Goal: Transaction & Acquisition: Register for event/course

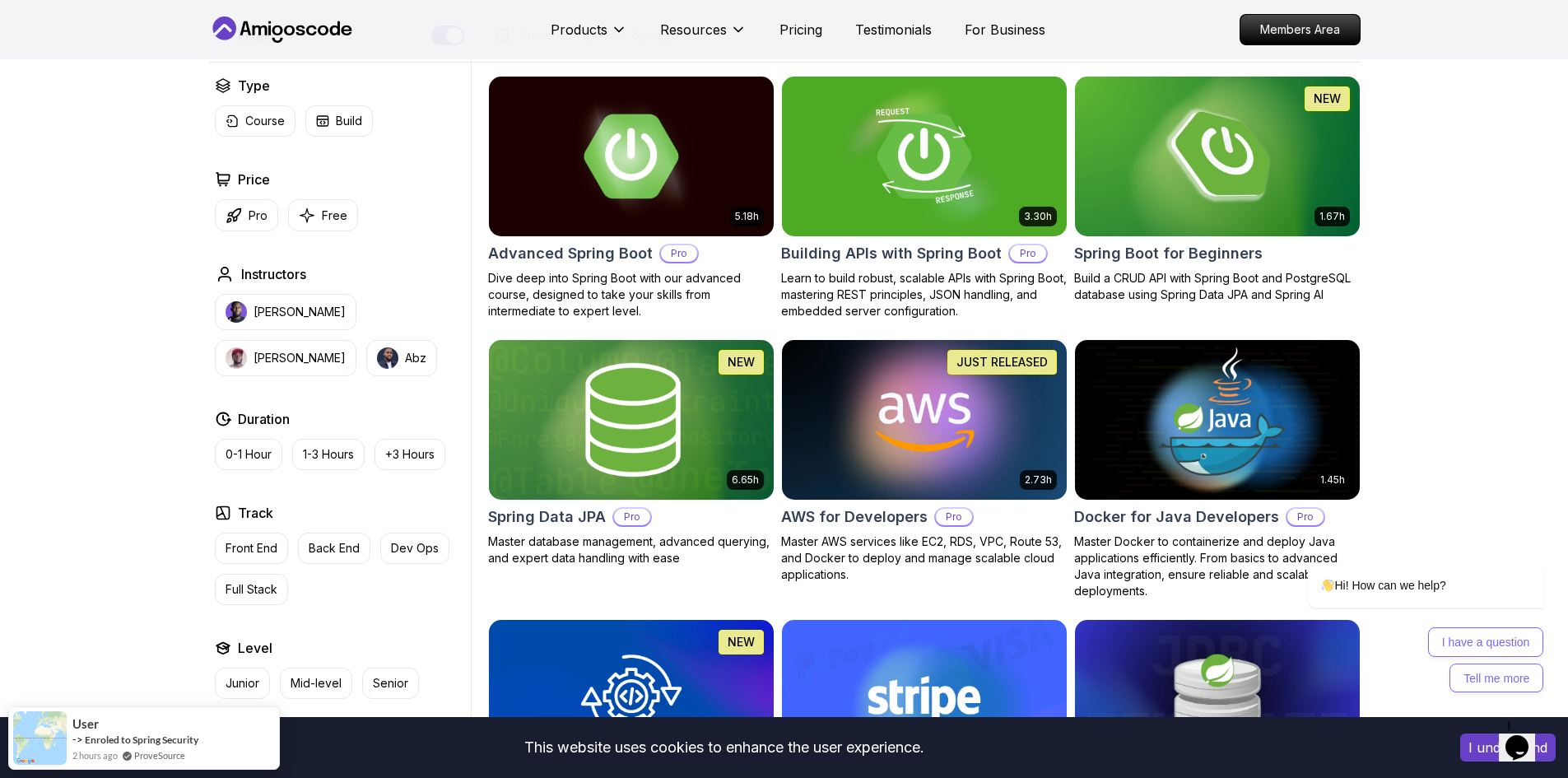
scroll to position [411, 0]
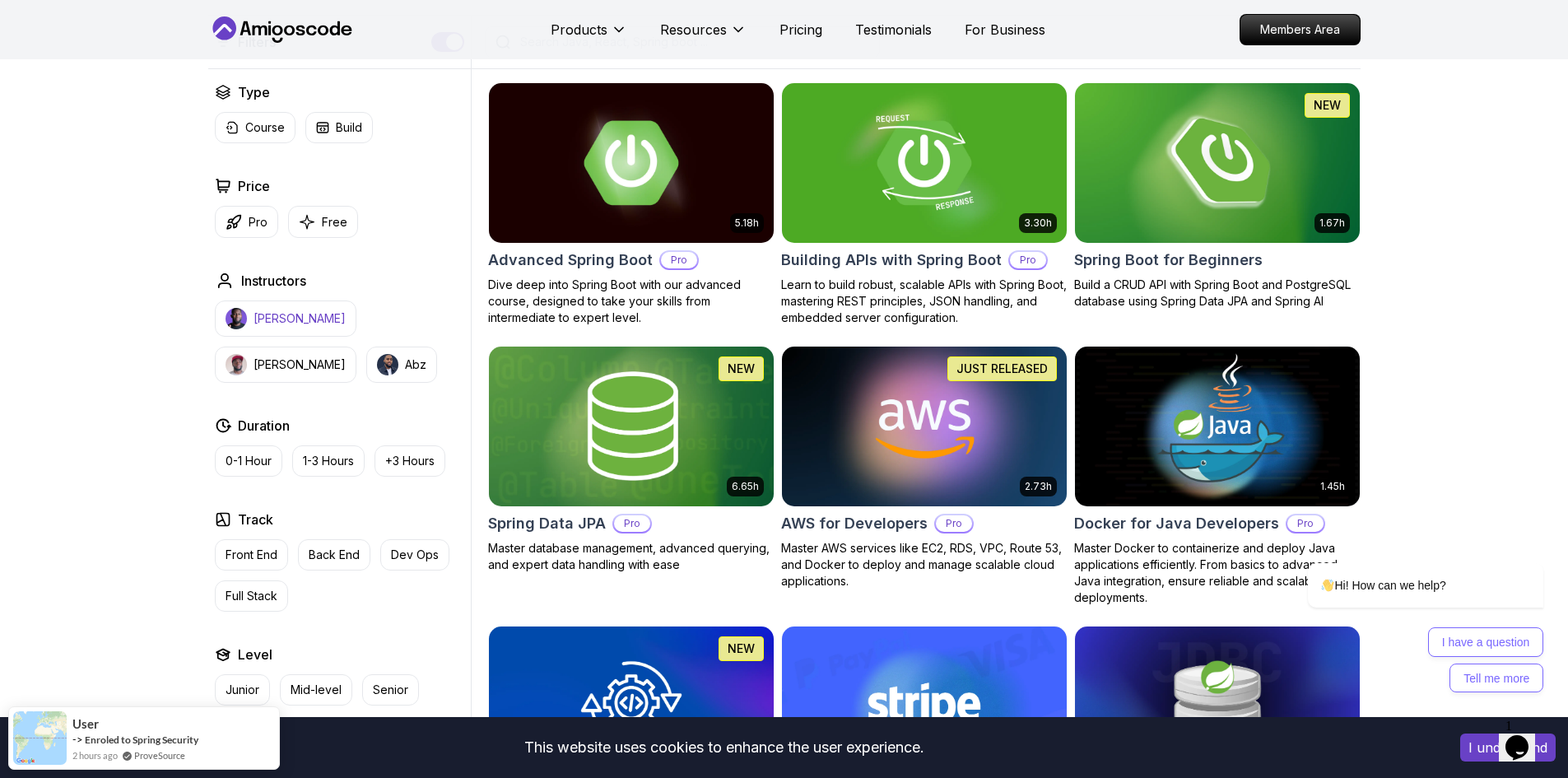
click at [282, 321] on p "Nelson Djalo" at bounding box center [299, 318] width 92 height 16
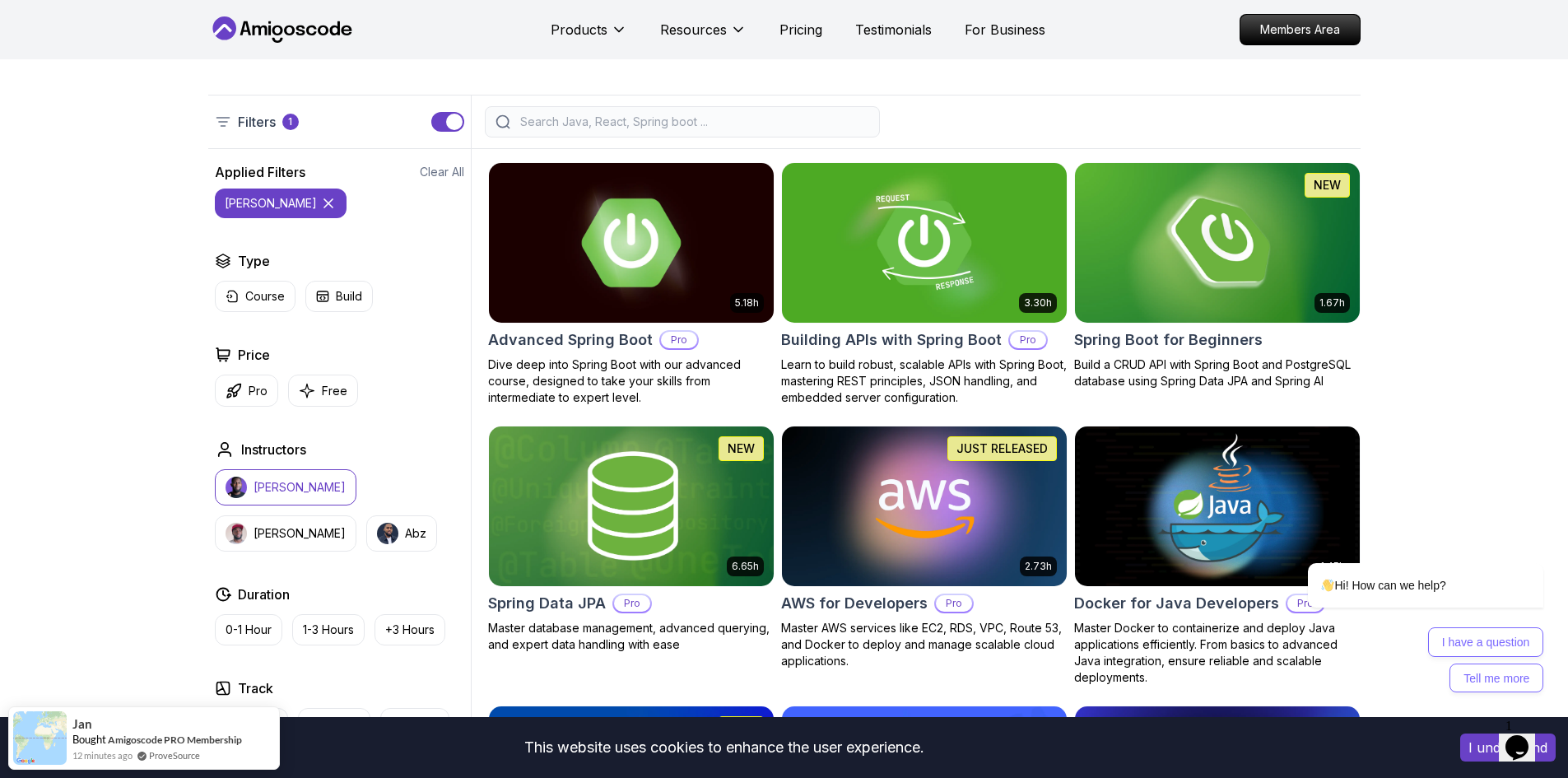
scroll to position [329, 0]
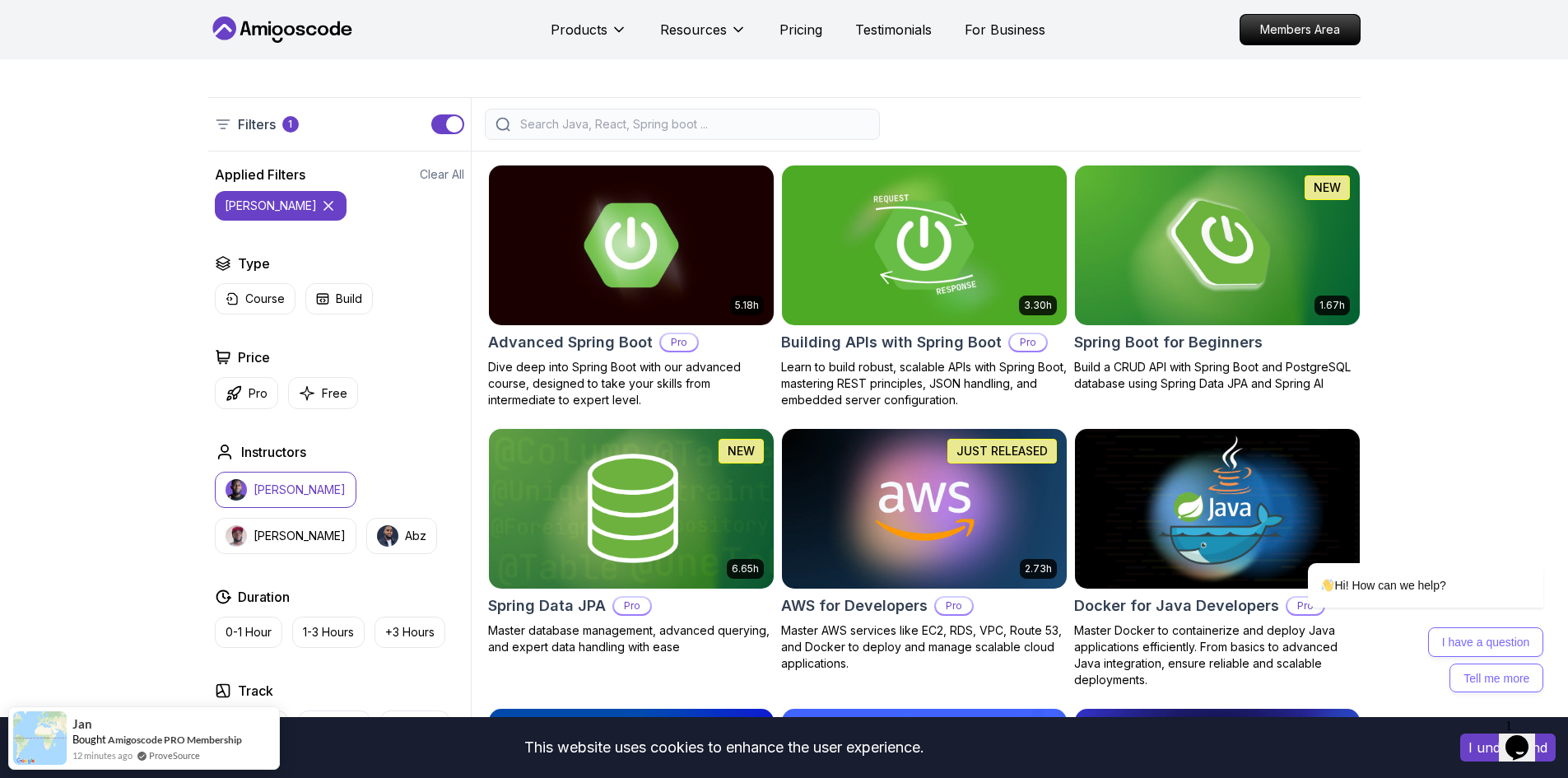
click at [1191, 276] on img at bounding box center [1218, 245] width 299 height 168
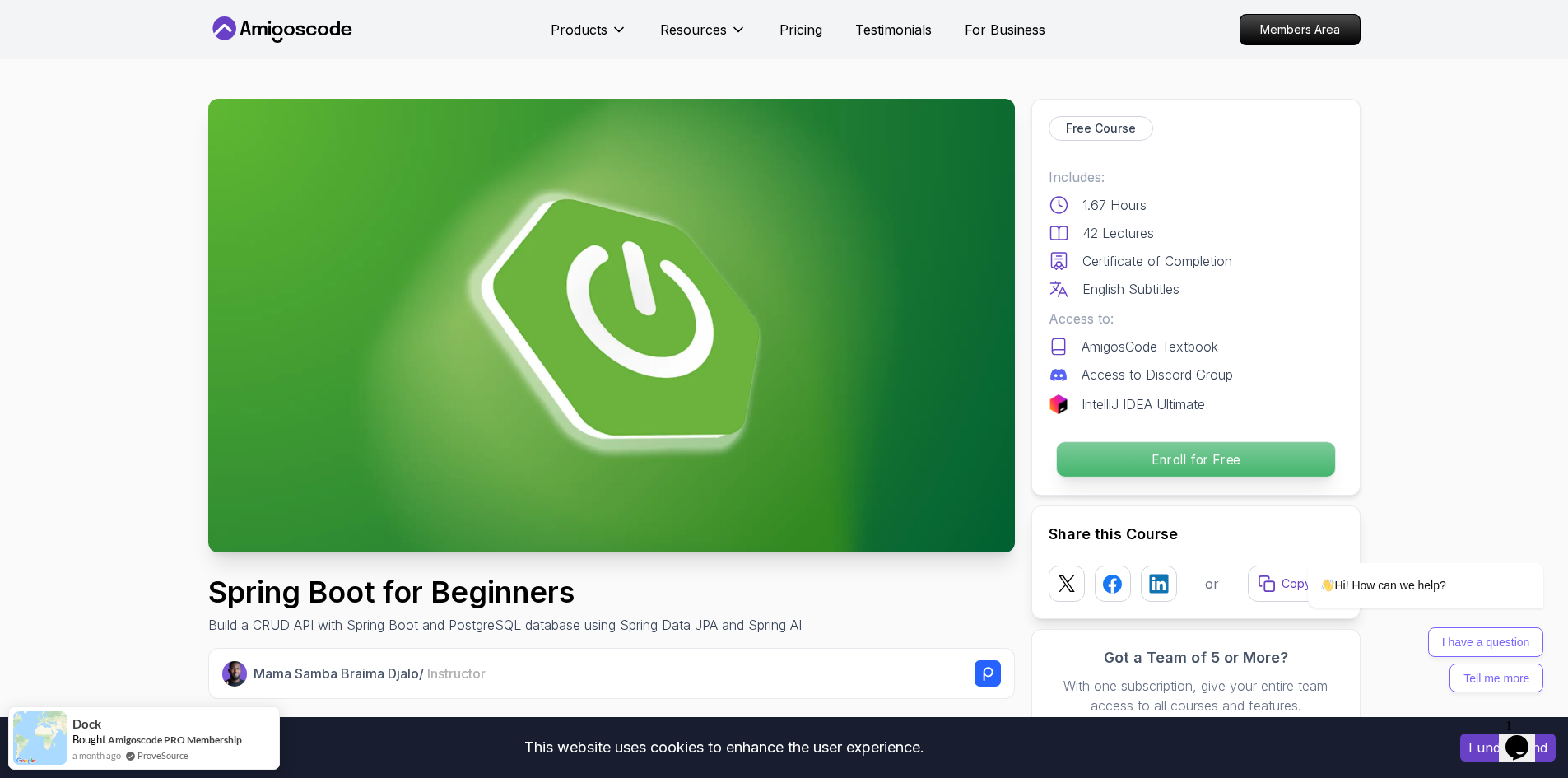
click at [1176, 471] on p "Enroll for Free" at bounding box center [1195, 459] width 279 height 35
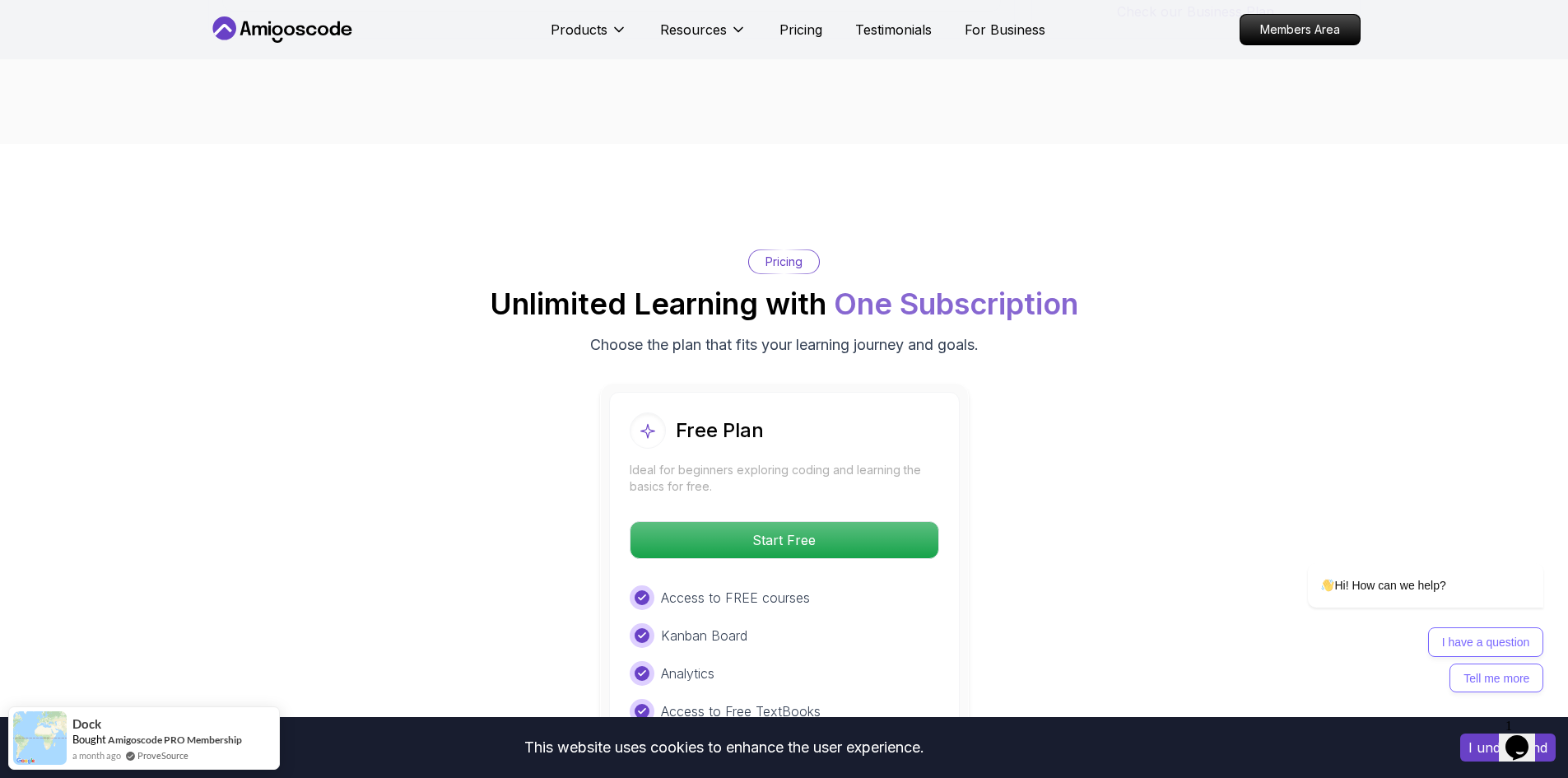
scroll to position [3234, 0]
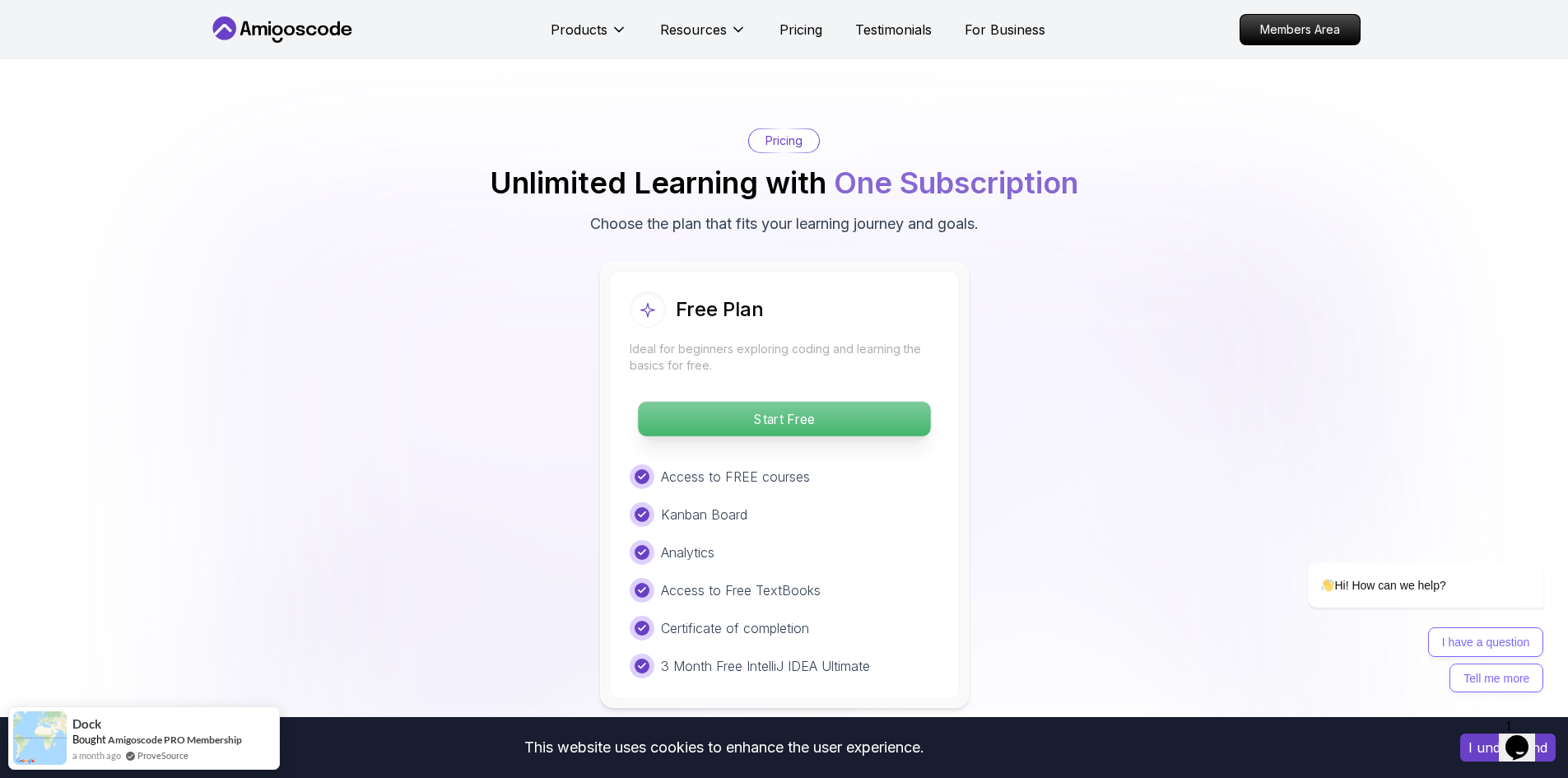
click at [918, 402] on p "Start Free" at bounding box center [784, 419] width 292 height 35
